Goal: Find specific page/section: Find specific page/section

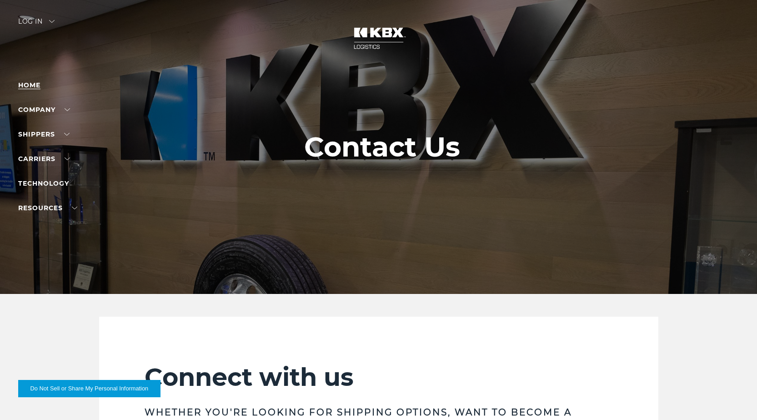
click at [26, 81] on link "Home" at bounding box center [29, 85] width 22 height 8
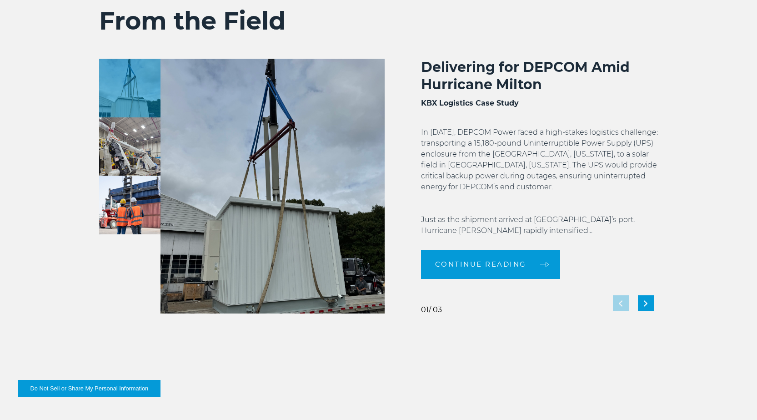
scroll to position [2027, 0]
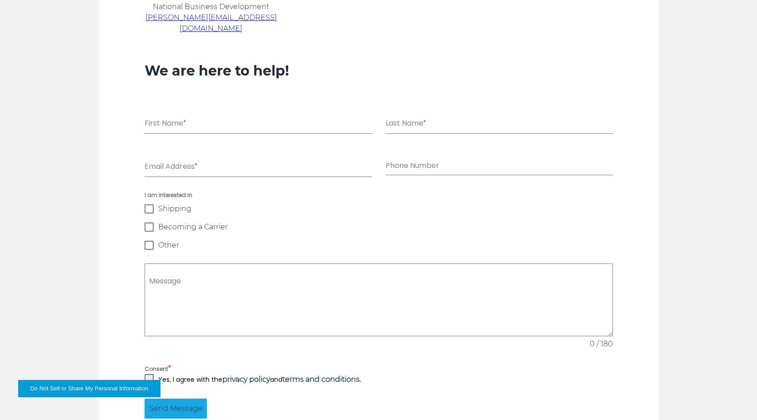
scroll to position [412, 0]
